Goal: Information Seeking & Learning: Learn about a topic

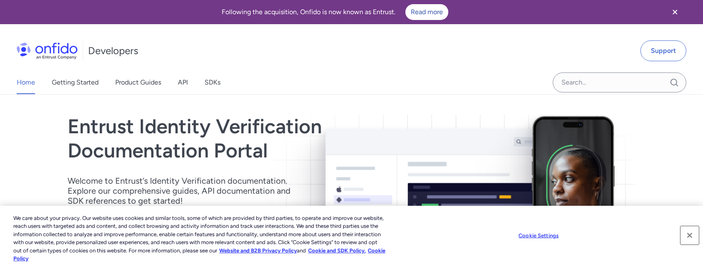
click at [690, 239] on button "Close" at bounding box center [689, 236] width 18 height 18
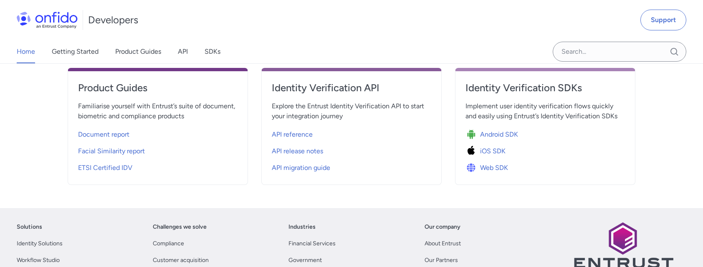
scroll to position [334, 0]
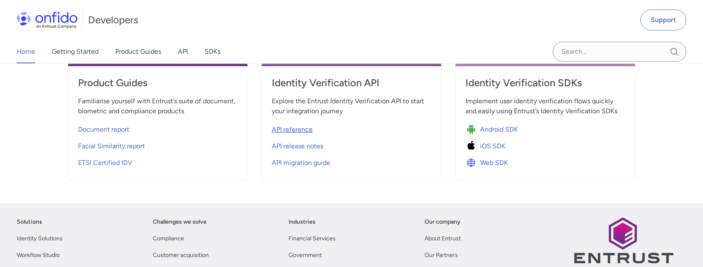
click at [290, 127] on span "API reference" at bounding box center [292, 130] width 41 height 10
select select "http"
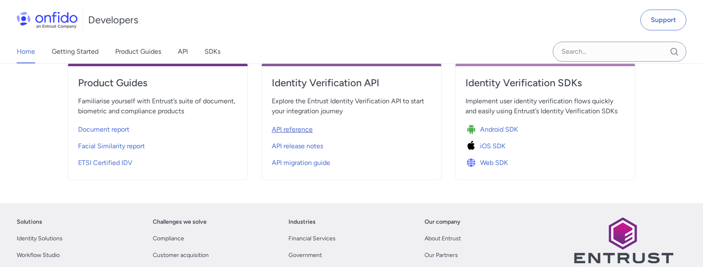
select select "http"
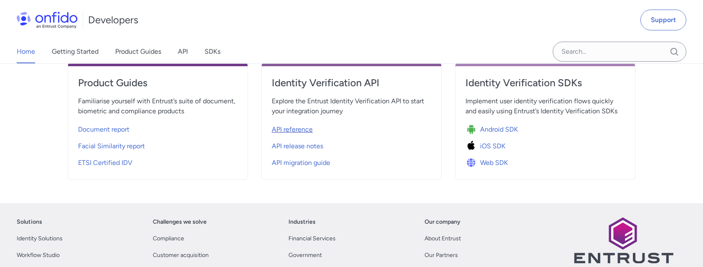
select select "http"
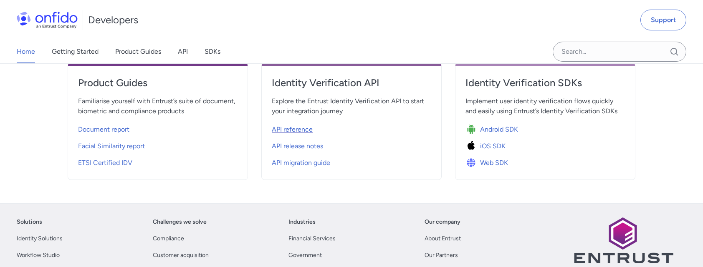
select select "http"
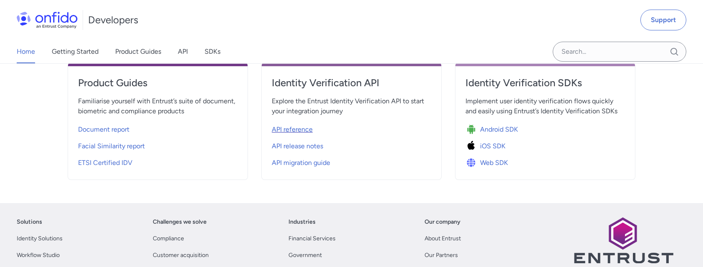
select select "http"
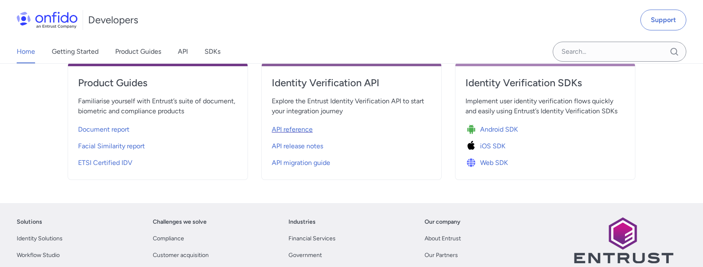
select select "http"
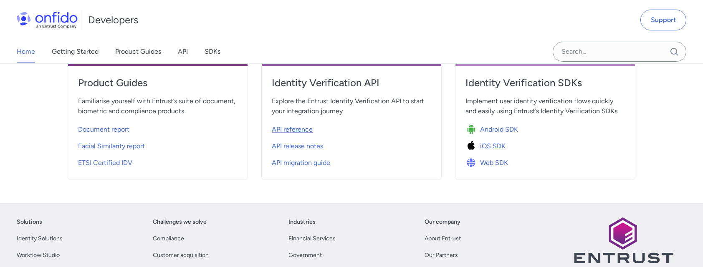
select select "http"
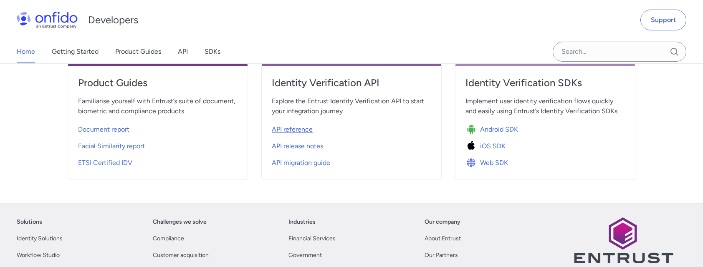
select select "http"
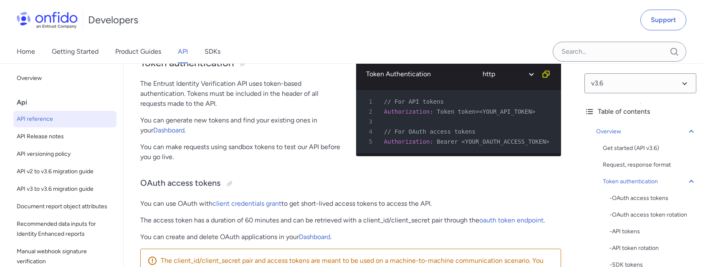
scroll to position [209, 0]
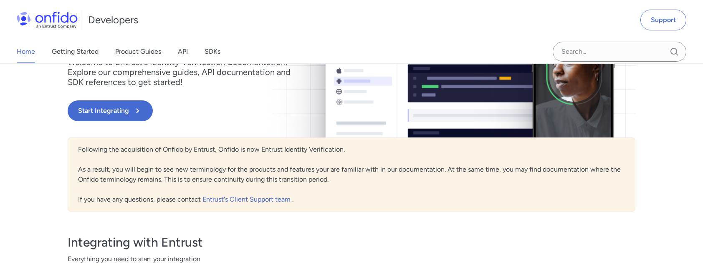
scroll to position [125, 0]
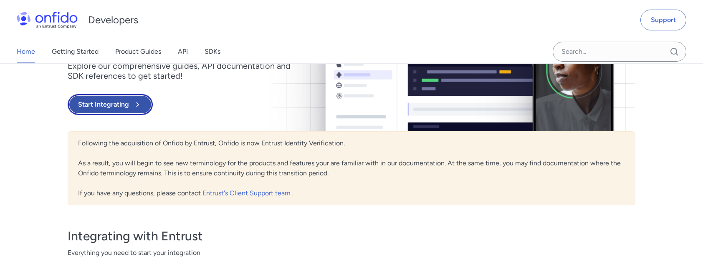
click at [124, 101] on button "Start Integrating" at bounding box center [110, 104] width 85 height 21
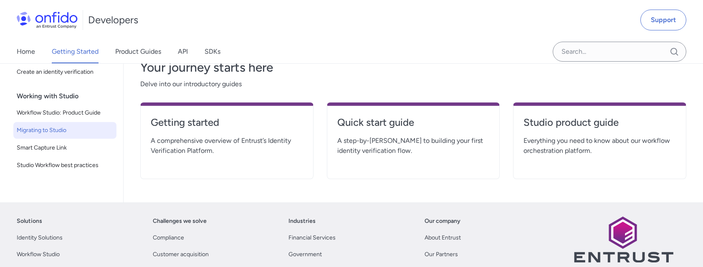
scroll to position [167, 0]
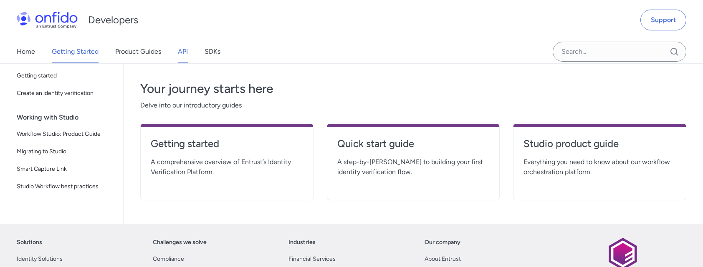
click at [181, 52] on link "API" at bounding box center [183, 51] width 10 height 23
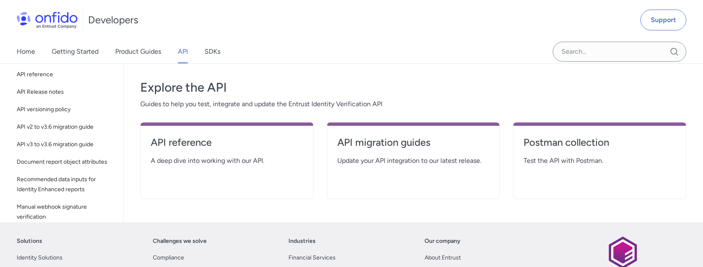
scroll to position [125, 0]
click at [194, 140] on h4 "API reference" at bounding box center [227, 142] width 152 height 13
select select "http"
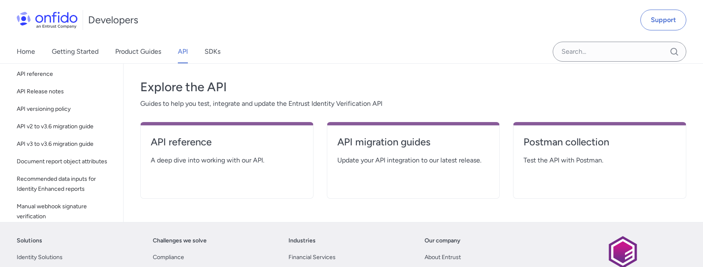
select select "http"
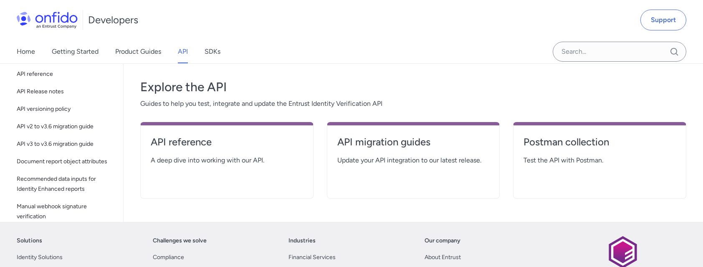
select select "http"
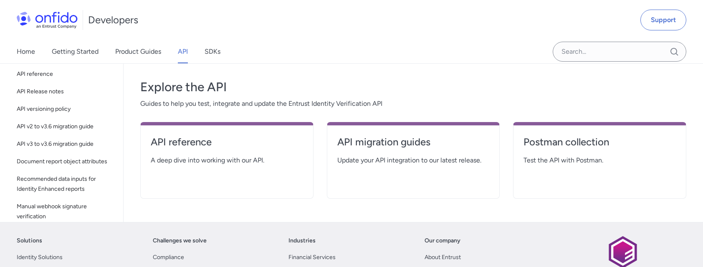
select select "http"
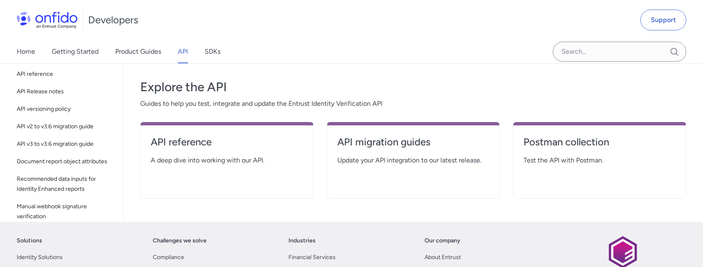
select select "http"
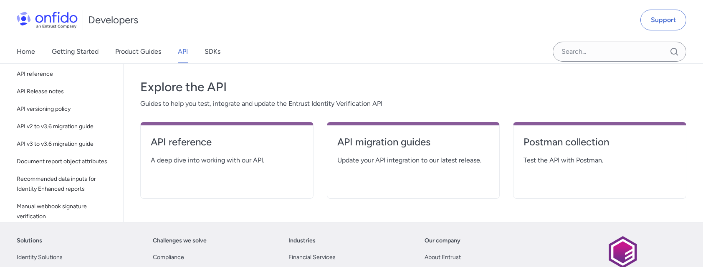
select select "http"
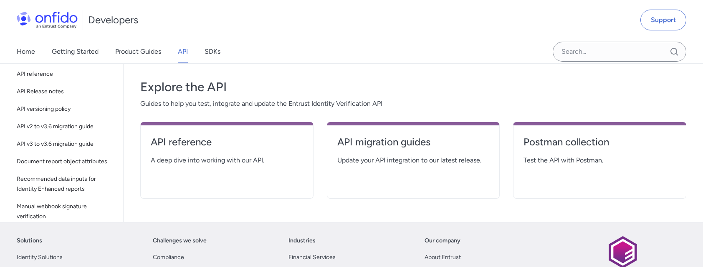
select select "http"
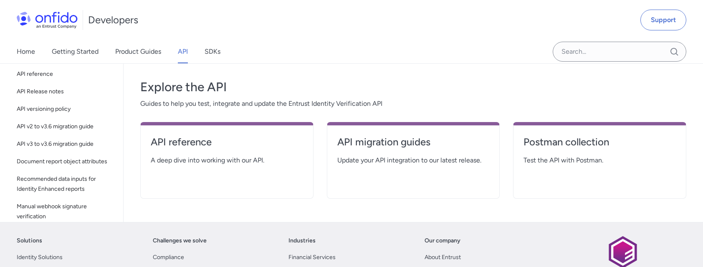
select select "http"
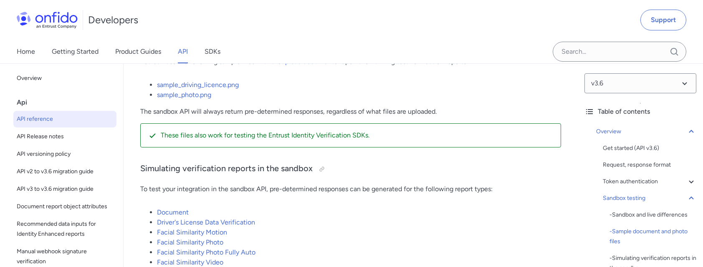
scroll to position [1669, 0]
